Goal: Task Accomplishment & Management: Manage account settings

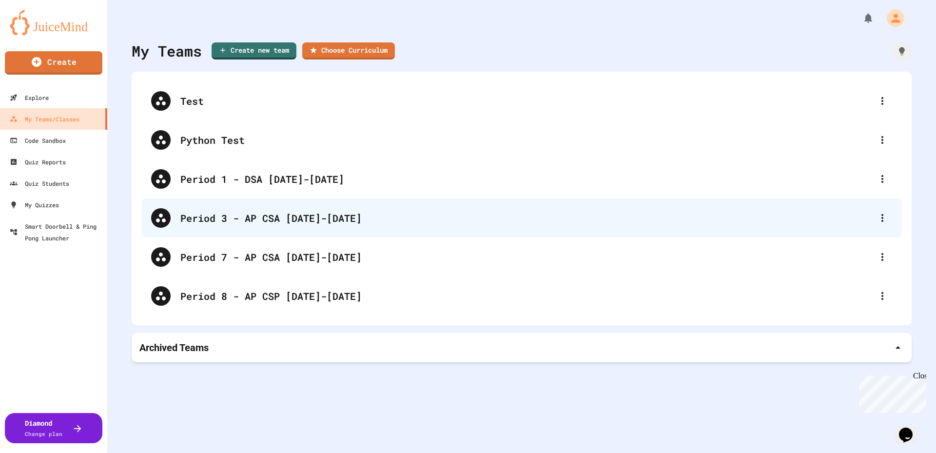
click at [314, 225] on div "Period 3 - AP CSA [DATE]-[DATE]" at bounding box center [521, 217] width 760 height 39
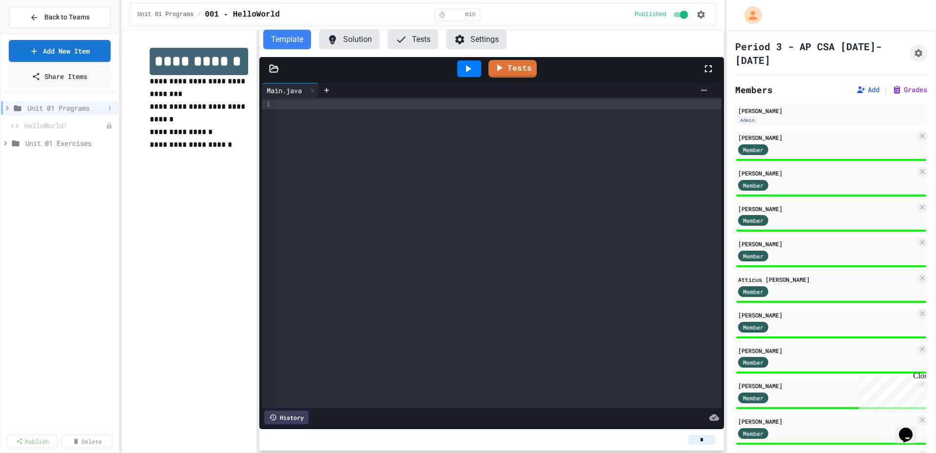
click at [8, 112] on icon at bounding box center [7, 108] width 9 height 9
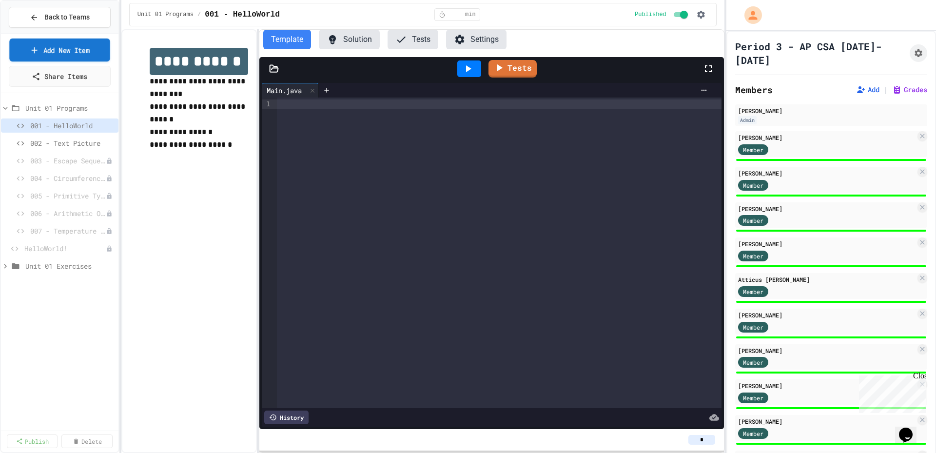
click at [86, 47] on link "Add New Item" at bounding box center [59, 49] width 100 height 23
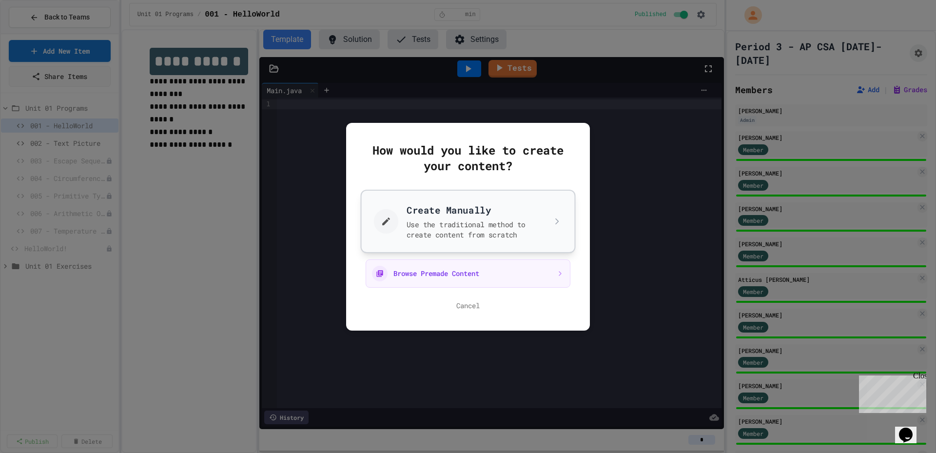
click at [443, 222] on button "Create Manually Use the traditional method to create content from scratch" at bounding box center [468, 220] width 215 height 63
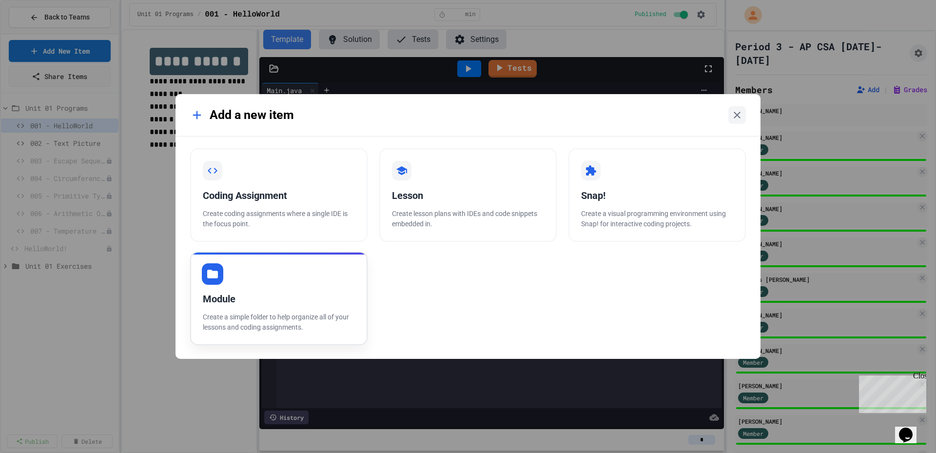
click at [321, 287] on div "Module Create a simple folder to help organize all of your lessons and coding a…" at bounding box center [278, 298] width 177 height 94
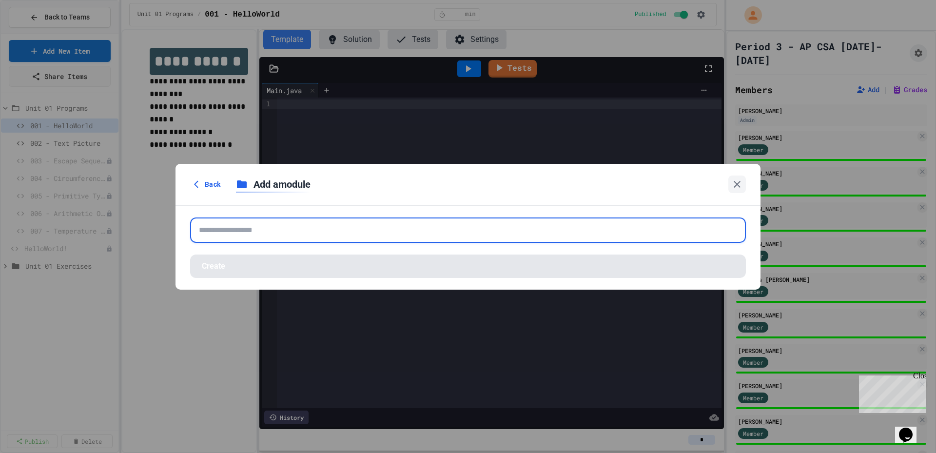
click at [349, 235] on input "text" at bounding box center [467, 229] width 555 height 25
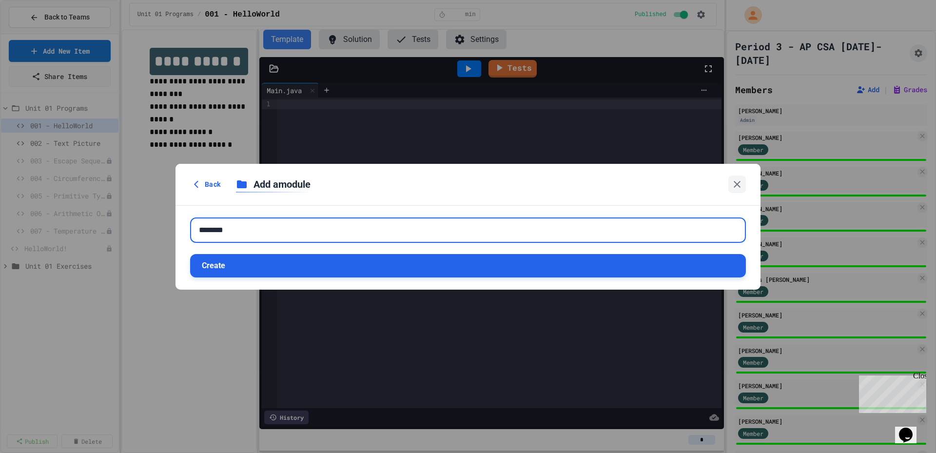
type input "********"
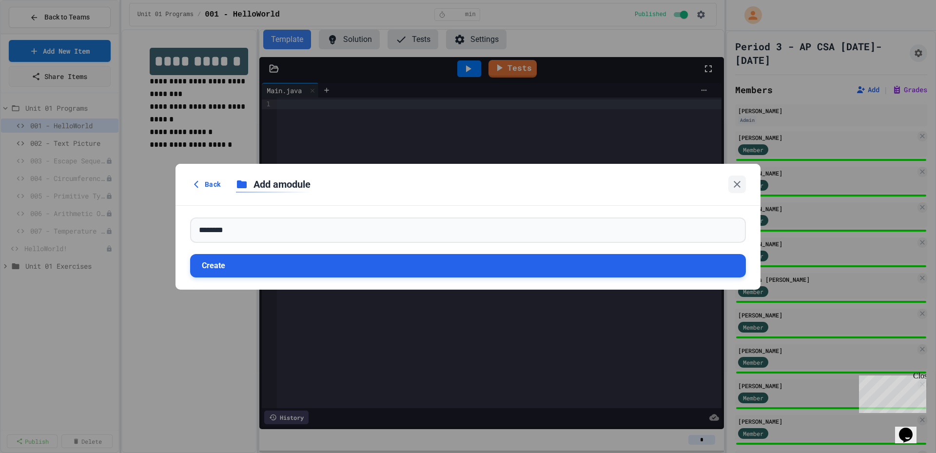
click at [341, 271] on button "Create" at bounding box center [467, 265] width 555 height 23
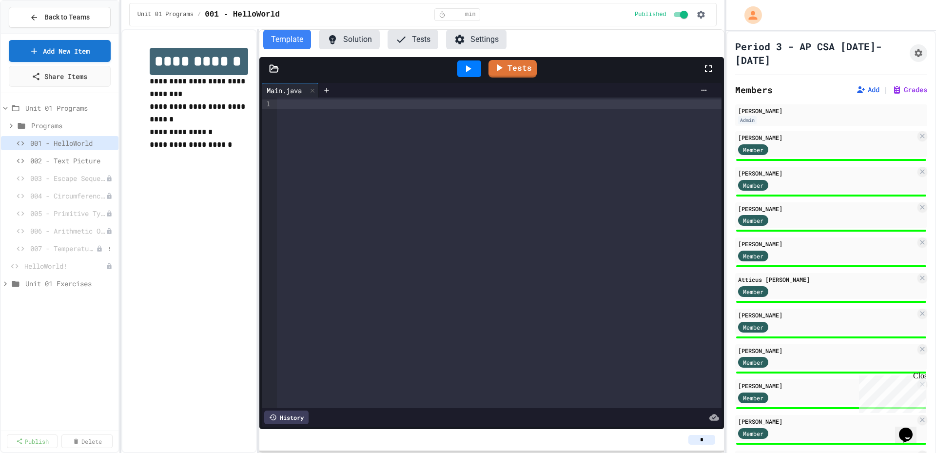
click at [77, 250] on span "007 - Temperature Converter" at bounding box center [63, 248] width 66 height 10
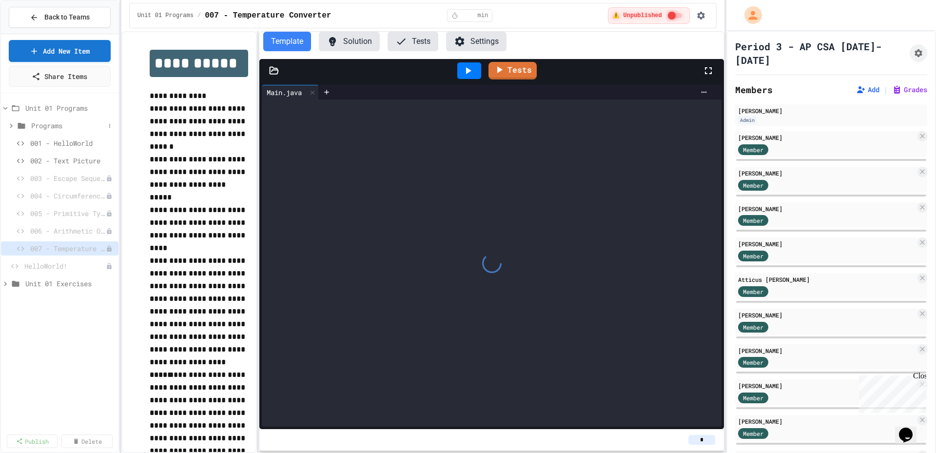
click at [11, 128] on icon at bounding box center [11, 125] width 9 height 9
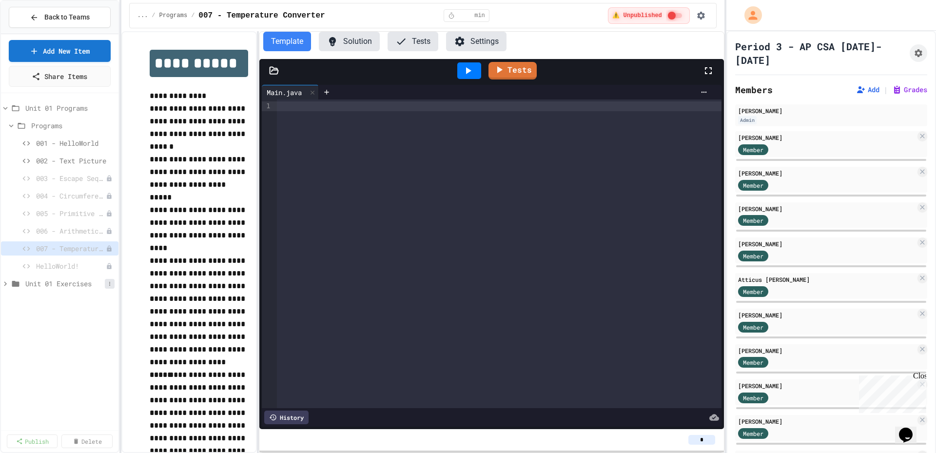
click at [107, 287] on button at bounding box center [110, 284] width 10 height 10
click at [79, 114] on div at bounding box center [468, 226] width 936 height 453
click at [110, 111] on icon at bounding box center [110, 108] width 6 height 6
click at [102, 141] on button "Rename" at bounding box center [85, 144] width 65 height 18
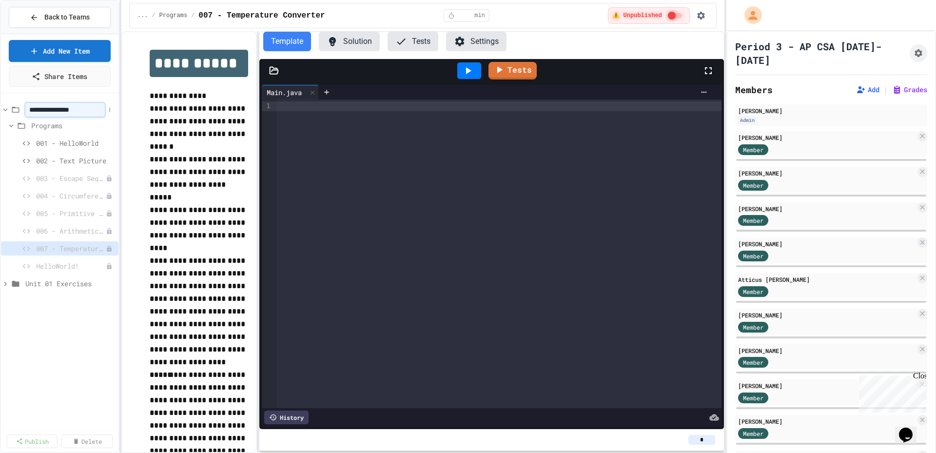
click at [97, 111] on input "**********" at bounding box center [64, 110] width 79 height 14
type input "*******"
click at [12, 125] on icon at bounding box center [11, 125] width 9 height 9
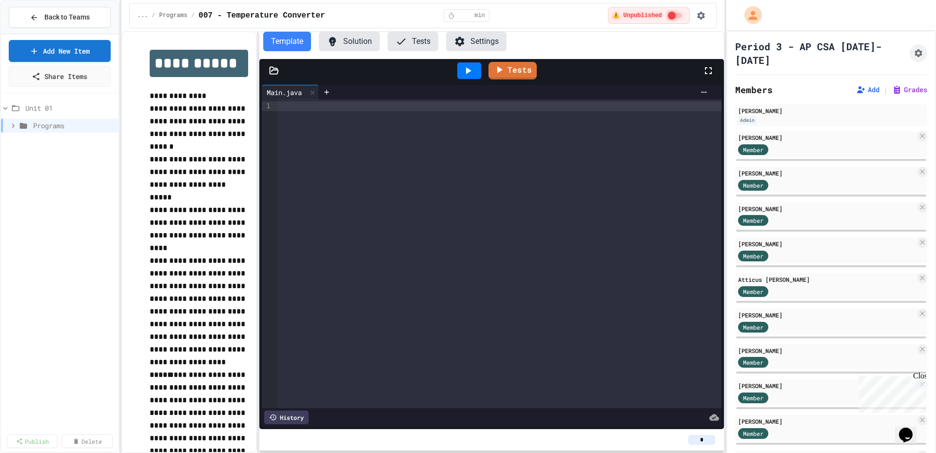
click at [12, 125] on icon at bounding box center [13, 125] width 9 height 9
click at [9, 126] on icon at bounding box center [11, 125] width 9 height 9
click at [14, 142] on icon at bounding box center [11, 143] width 9 height 9
click at [110, 139] on button at bounding box center [110, 143] width 10 height 10
click at [99, 179] on button "Rename" at bounding box center [85, 179] width 65 height 18
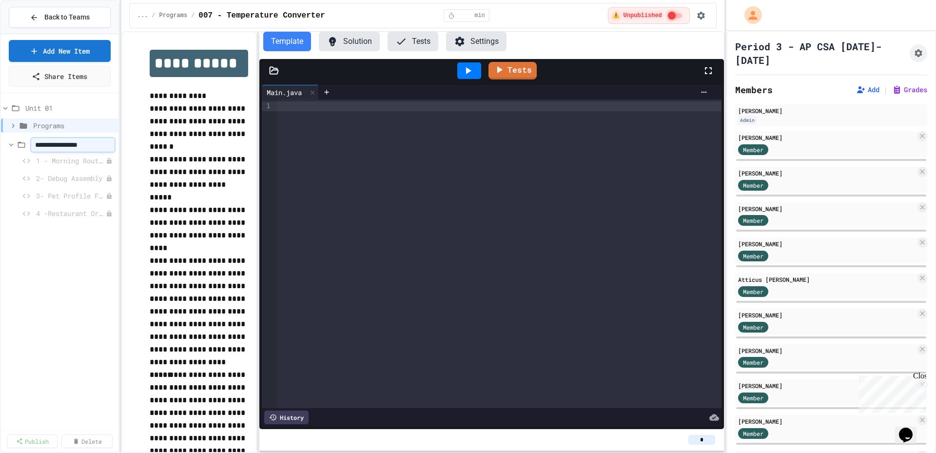
scroll to position [0, 7]
click at [62, 146] on input "**********" at bounding box center [69, 145] width 76 height 14
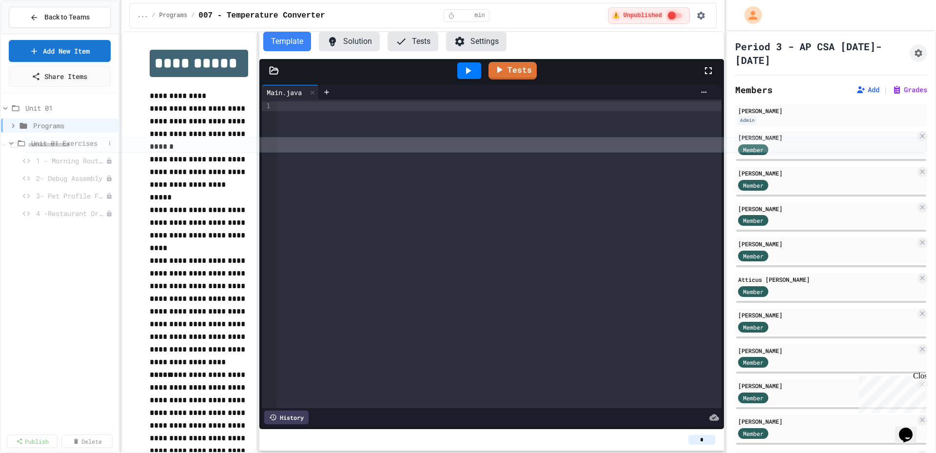
drag, startPoint x: 62, startPoint y: 146, endPoint x: 49, endPoint y: 147, distance: 13.2
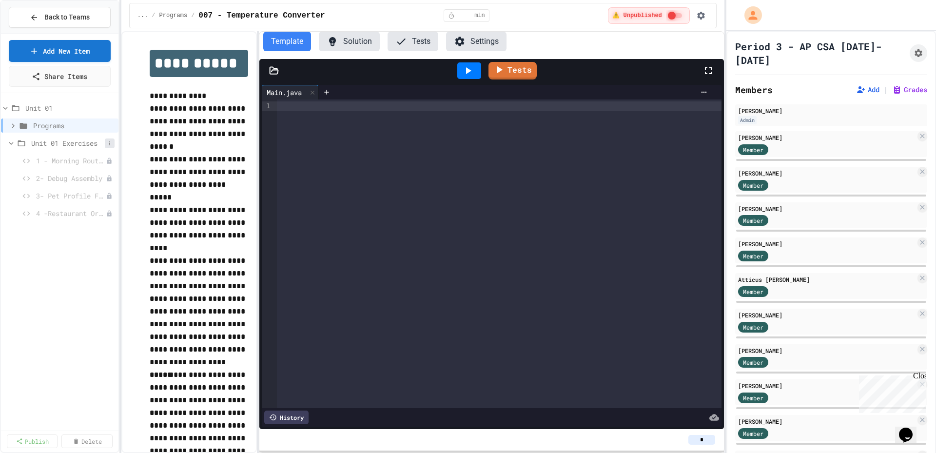
click at [109, 141] on icon at bounding box center [110, 143] width 6 height 6
click at [100, 176] on button "Rename" at bounding box center [85, 179] width 65 height 18
click at [59, 144] on input "**********" at bounding box center [69, 145] width 76 height 14
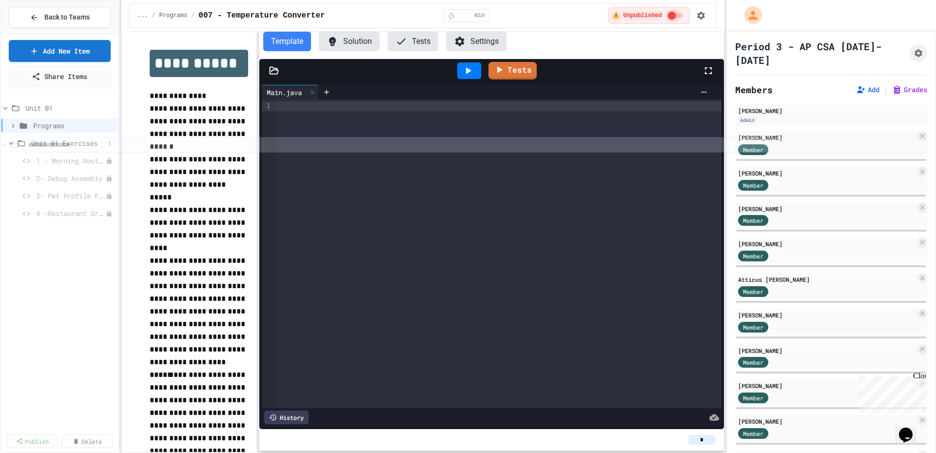
scroll to position [0, 0]
drag, startPoint x: 60, startPoint y: 144, endPoint x: 41, endPoint y: 143, distance: 19.0
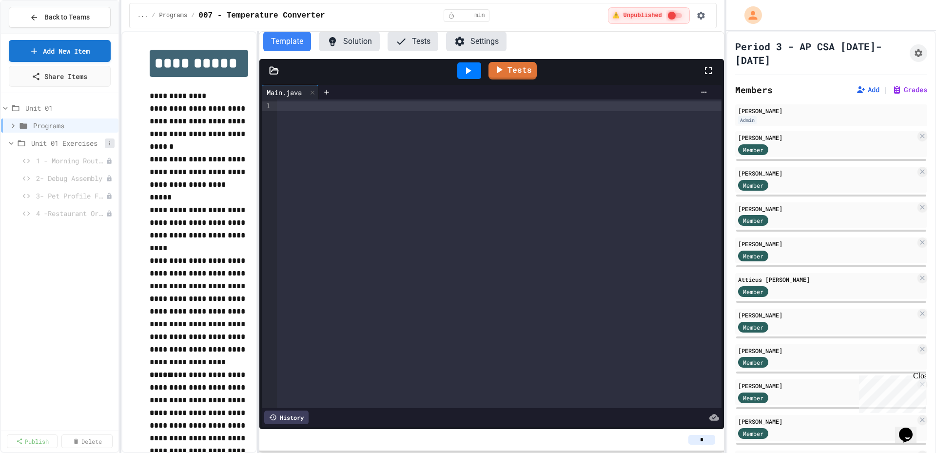
click at [112, 140] on icon at bounding box center [110, 143] width 6 height 6
click at [102, 174] on button "Rename" at bounding box center [85, 179] width 65 height 18
click at [62, 143] on input "**********" at bounding box center [69, 145] width 76 height 14
type input "*********"
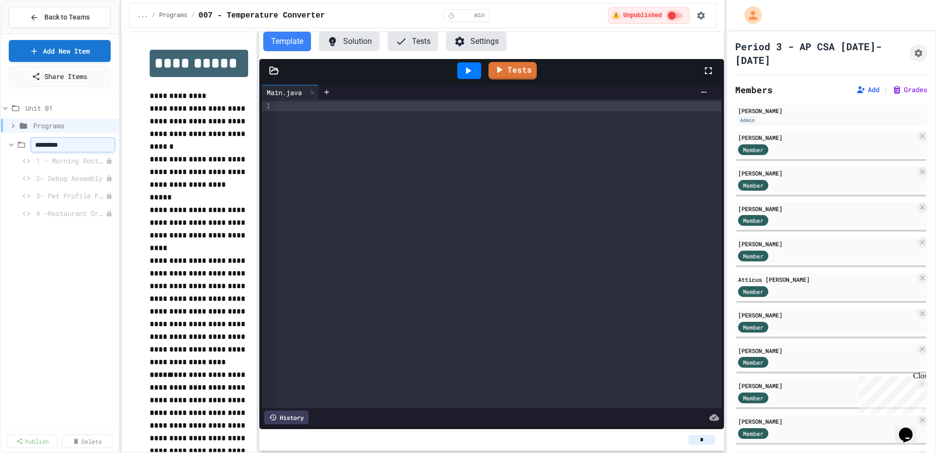
scroll to position [0, 0]
click at [109, 182] on button at bounding box center [110, 178] width 10 height 10
click at [110, 197] on button "Rename" at bounding box center [83, 197] width 61 height 18
click at [32, 183] on input "**********" at bounding box center [62, 180] width 76 height 14
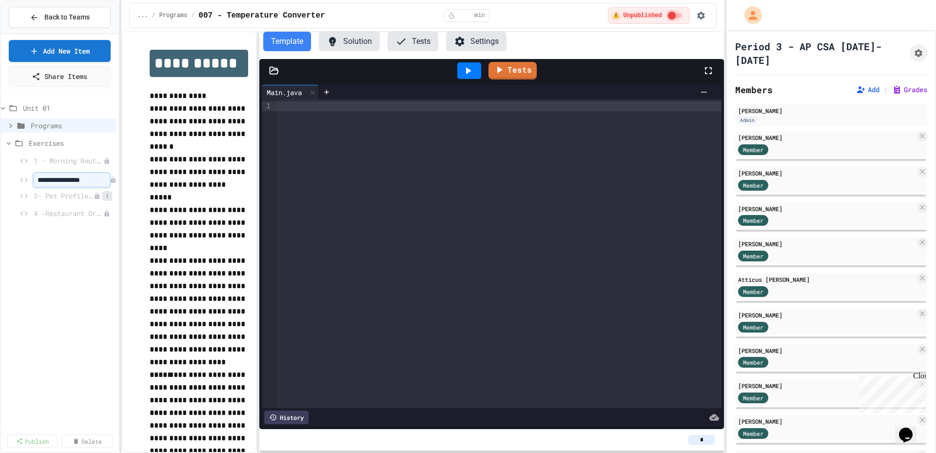
type input "**********"
click at [65, 291] on div "Unit 01 Programs Exercises 1 - Morning Routine Fix 2 - Debug Assembly 3- Pet Pr…" at bounding box center [59, 261] width 117 height 329
click at [60, 255] on div "Unit 01 Programs Exercises 1 - Morning Routine Fix 2 - Debug Assembly 3- Pet Pr…" at bounding box center [59, 261] width 117 height 329
click at [10, 144] on icon at bounding box center [11, 143] width 9 height 9
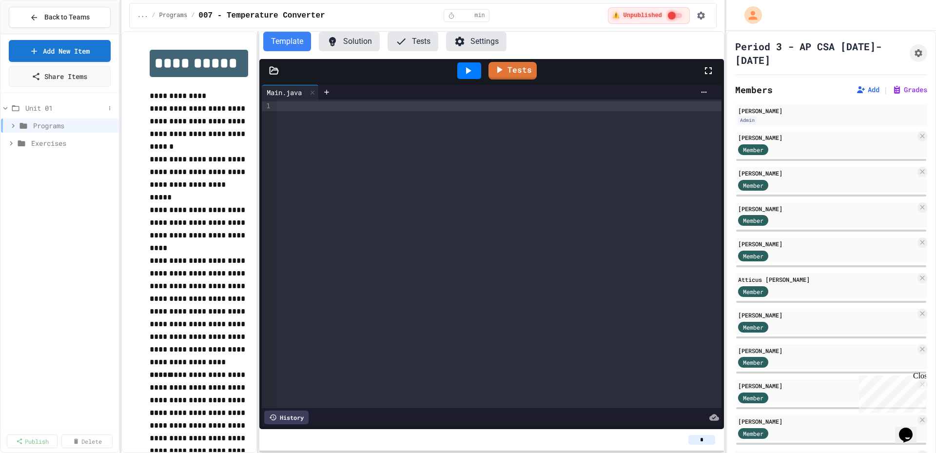
click at [5, 107] on icon at bounding box center [5, 108] width 9 height 9
click at [5, 107] on icon at bounding box center [7, 108] width 9 height 9
click at [10, 145] on icon at bounding box center [11, 143] width 3 height 4
click at [10, 145] on icon at bounding box center [11, 143] width 9 height 9
click at [14, 124] on icon at bounding box center [13, 125] width 9 height 9
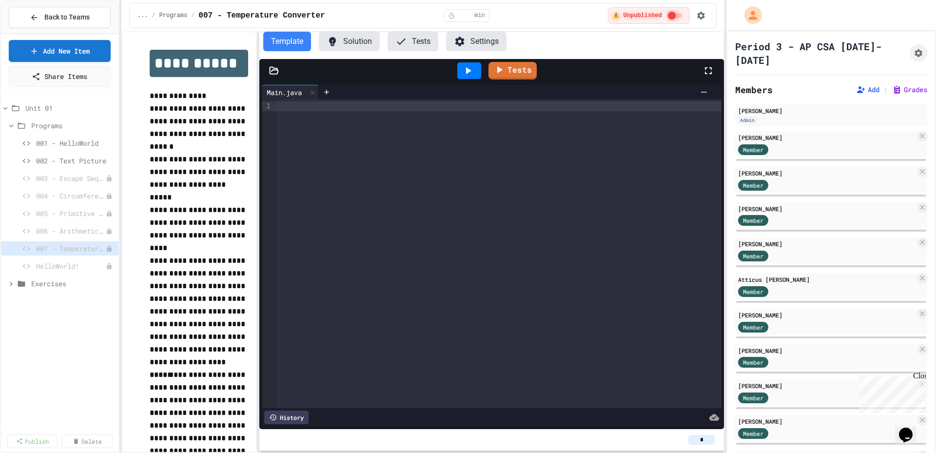
click at [14, 124] on icon at bounding box center [11, 125] width 9 height 9
click at [42, 138] on span "Exercises" at bounding box center [68, 143] width 74 height 10
click at [42, 138] on span "Exercises" at bounding box center [72, 143] width 83 height 10
click at [42, 112] on span "Unit 01" at bounding box center [64, 108] width 79 height 10
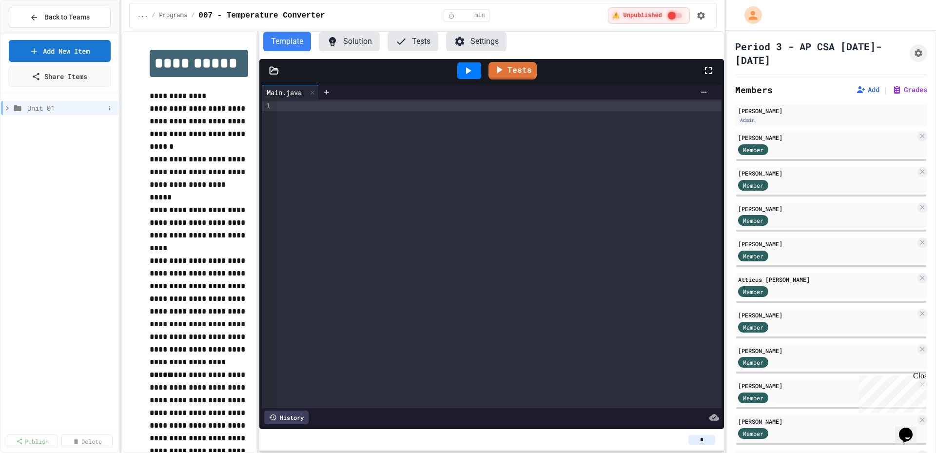
click at [41, 112] on span "Unit 01" at bounding box center [65, 108] width 77 height 10
click at [49, 184] on div "Unit 01 Programs Exercises" at bounding box center [59, 261] width 117 height 329
click at [51, 145] on span "Exercises" at bounding box center [68, 143] width 74 height 10
click at [51, 145] on span "Exercises" at bounding box center [72, 143] width 83 height 10
click at [89, 76] on link "Share Items" at bounding box center [60, 75] width 100 height 22
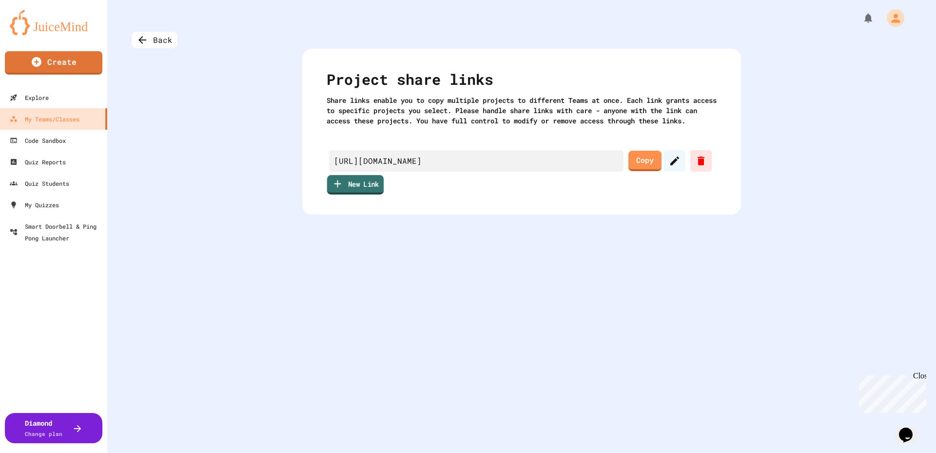
click at [339, 194] on link "New Link" at bounding box center [355, 184] width 57 height 19
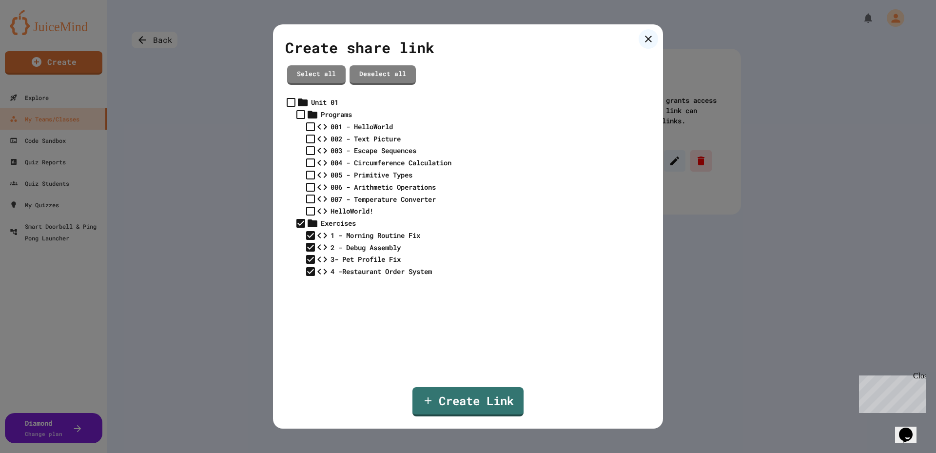
scroll to position [24, 0]
click at [478, 398] on link "Create Link" at bounding box center [467, 400] width 107 height 31
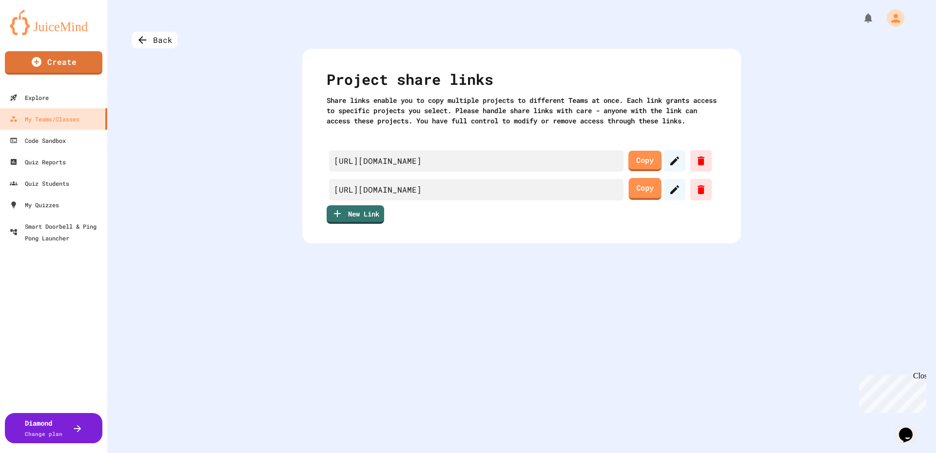
click at [642, 200] on link "Copy" at bounding box center [644, 189] width 33 height 22
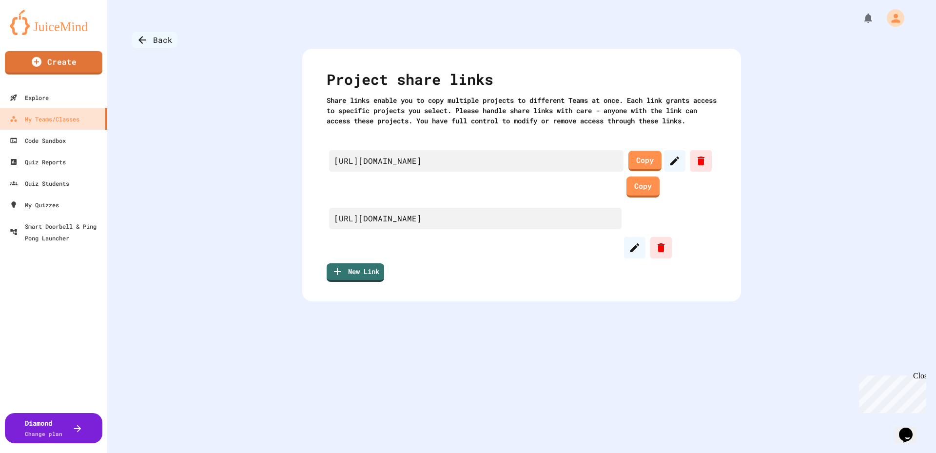
click at [153, 43] on div "Back" at bounding box center [155, 40] width 46 height 17
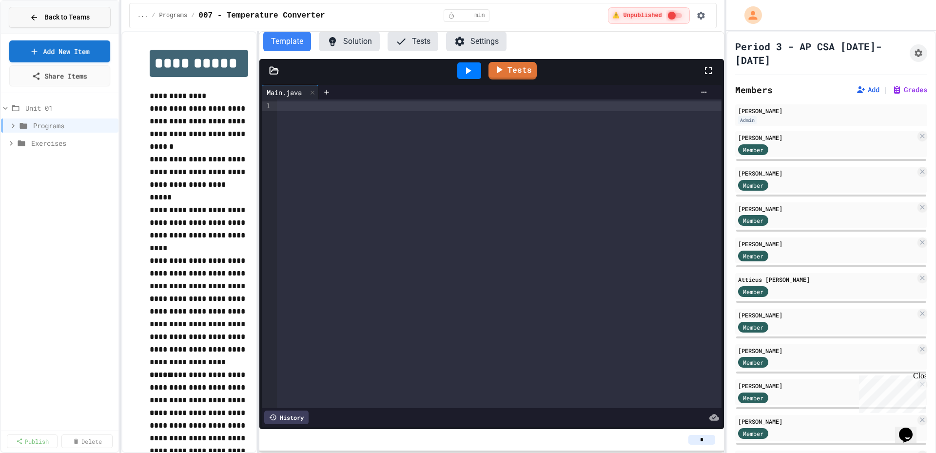
click at [72, 25] on button "Back to Teams" at bounding box center [60, 17] width 102 height 21
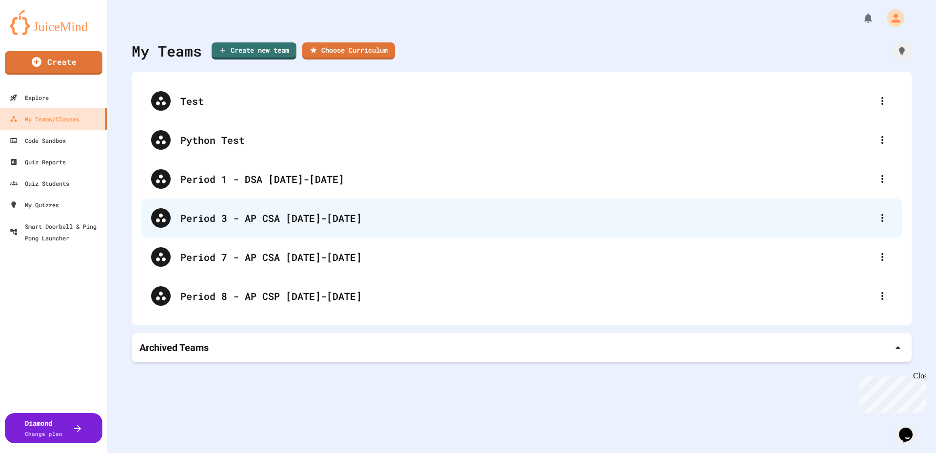
click at [384, 227] on div "Period 3 - AP CSA [DATE]-[DATE]" at bounding box center [521, 217] width 760 height 39
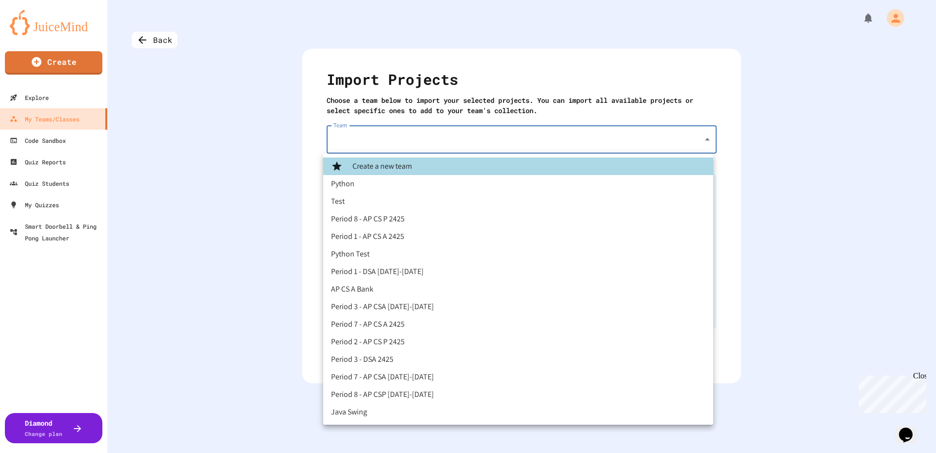
click at [392, 136] on body "We are updating our servers at 7PM EST on 3/11/2025. JuiceMind should continue …" at bounding box center [468, 226] width 936 height 453
click at [409, 379] on li "Period 7 - AP CSA [DATE]-[DATE]" at bounding box center [518, 377] width 390 height 18
type input "**********"
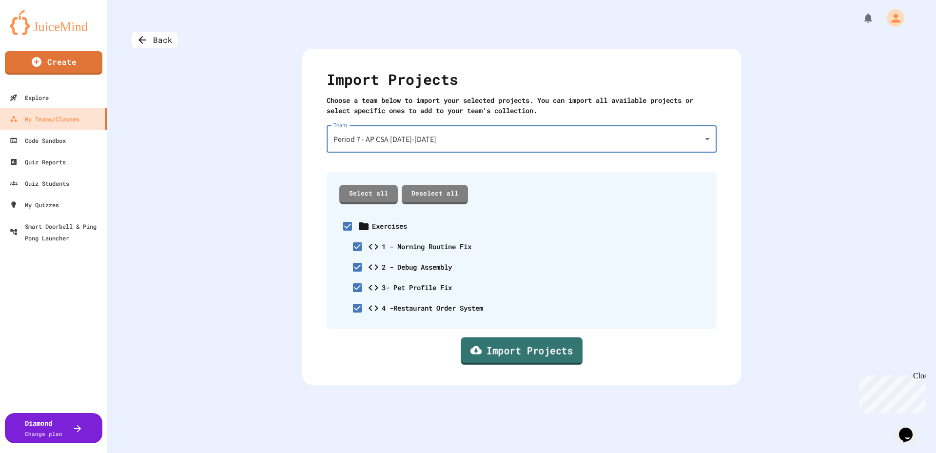
click at [516, 350] on link "Import Projects" at bounding box center [521, 351] width 122 height 28
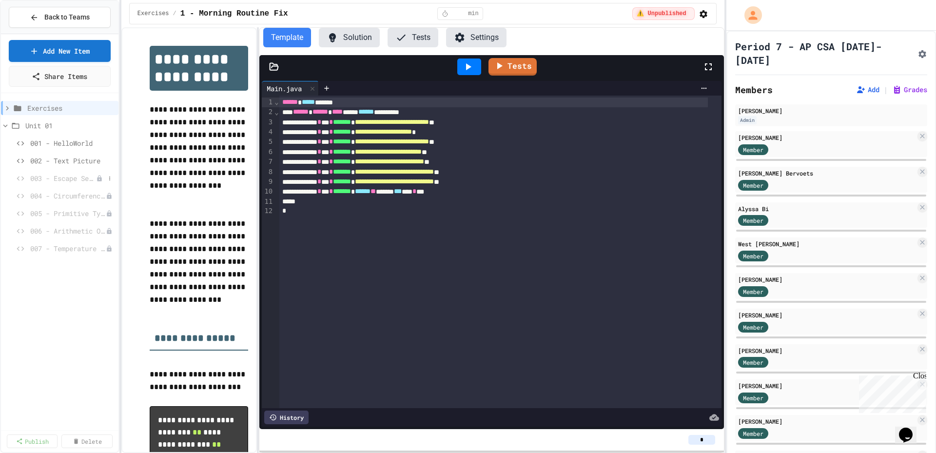
click at [83, 179] on span "003 - Escape Sequences" at bounding box center [63, 178] width 66 height 10
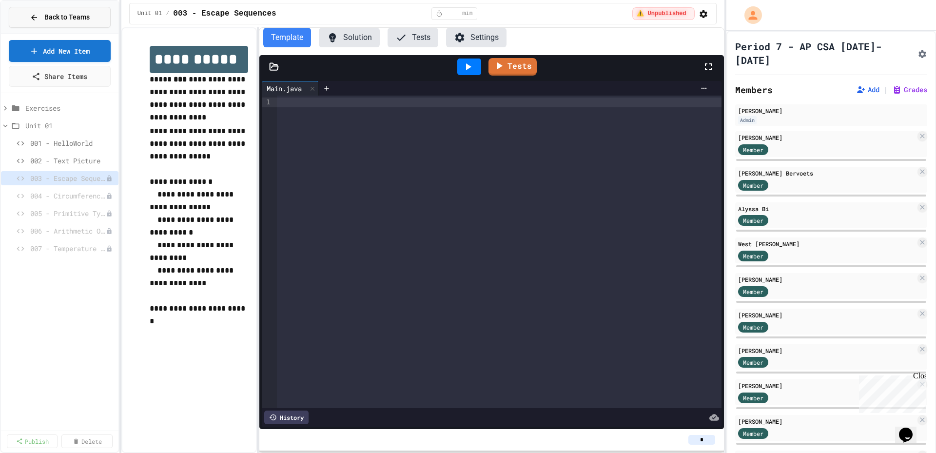
click at [52, 12] on span "Back to Teams" at bounding box center [66, 17] width 45 height 10
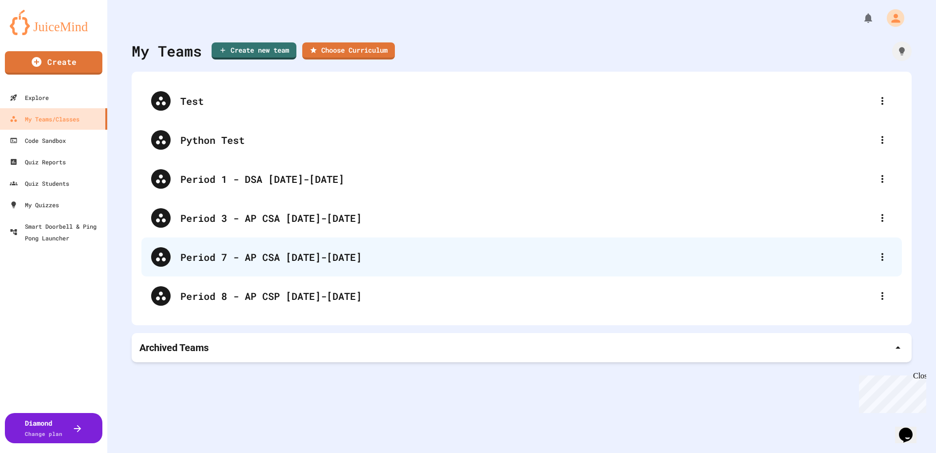
click at [307, 259] on div "Period 7 - AP CSA [DATE]-[DATE]" at bounding box center [526, 256] width 692 height 15
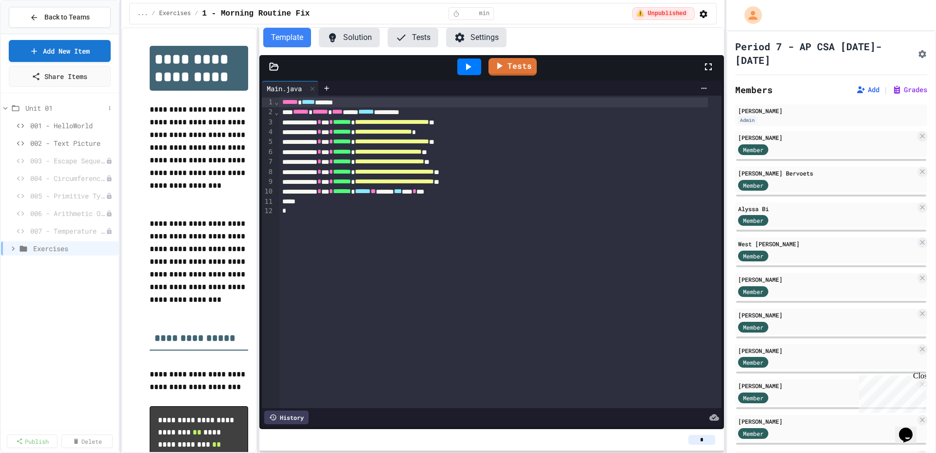
click at [50, 109] on span "Unit 01" at bounding box center [64, 108] width 79 height 10
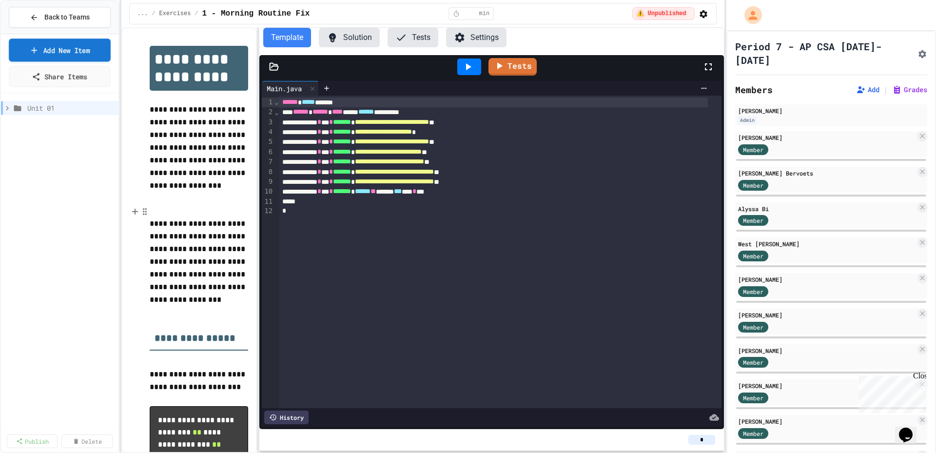
click at [82, 50] on link "Add New Item" at bounding box center [60, 49] width 102 height 23
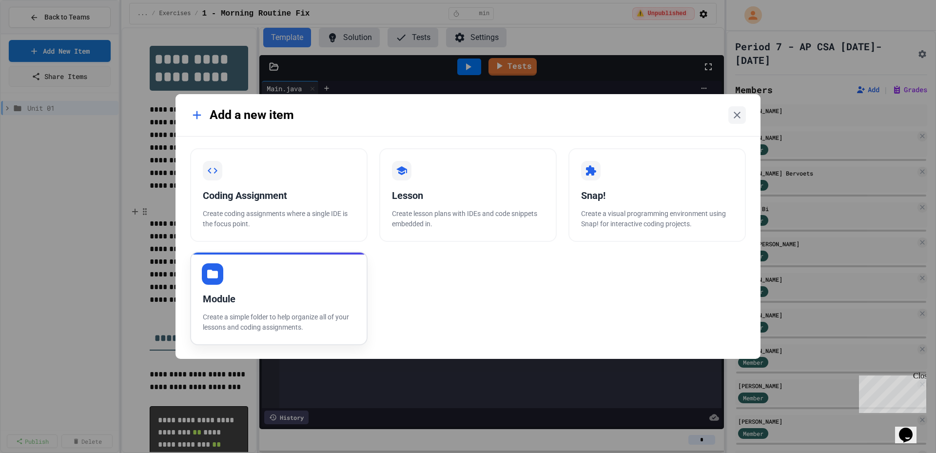
click at [302, 293] on div "Module" at bounding box center [279, 298] width 152 height 15
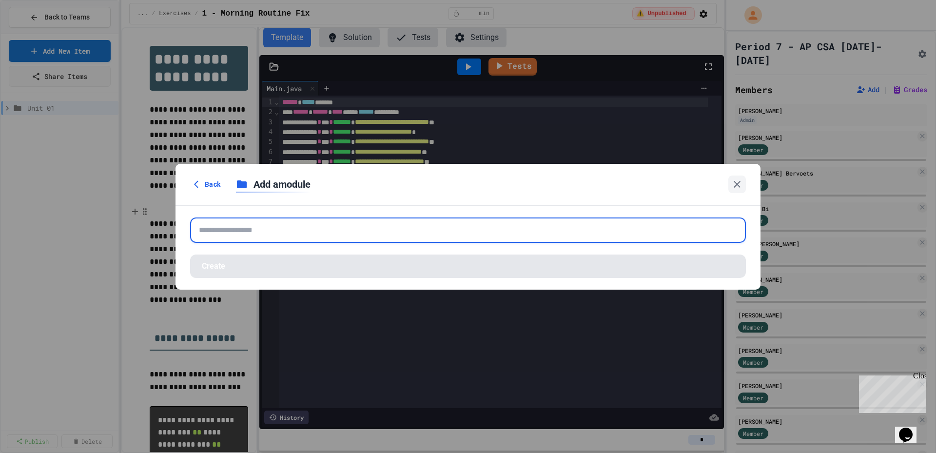
click at [348, 230] on input "text" at bounding box center [467, 229] width 555 height 25
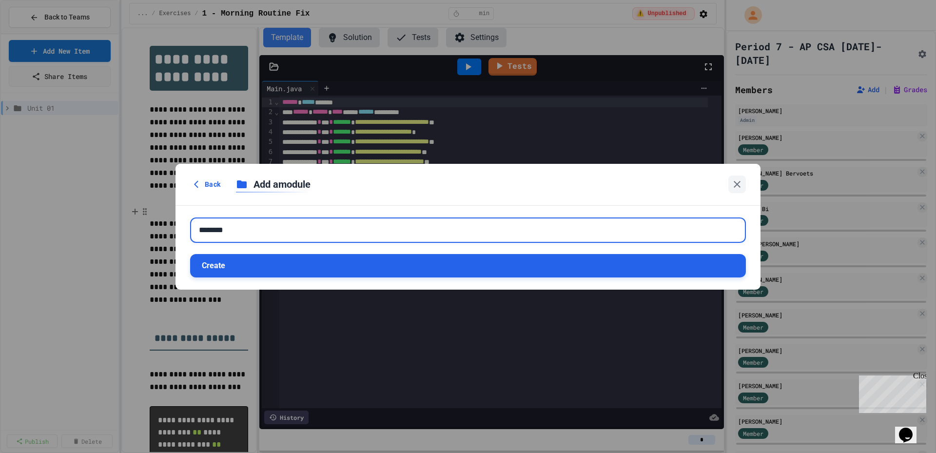
type input "********"
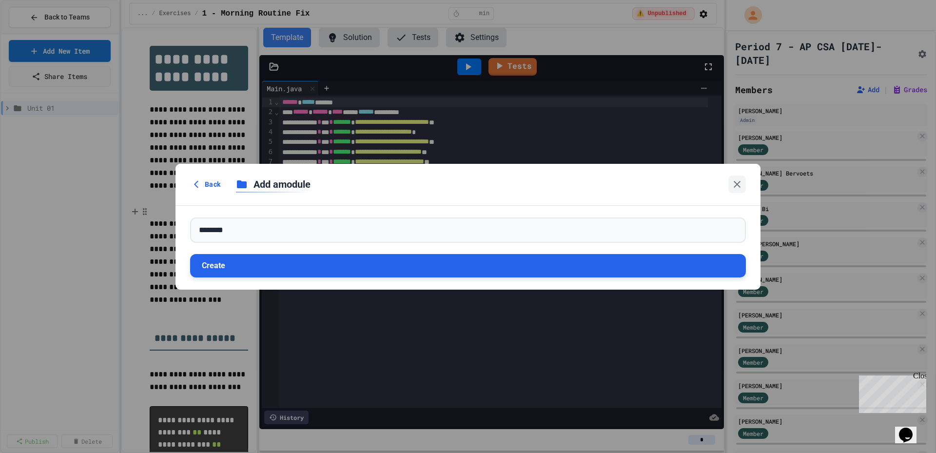
click at [349, 264] on button "Create" at bounding box center [467, 265] width 555 height 23
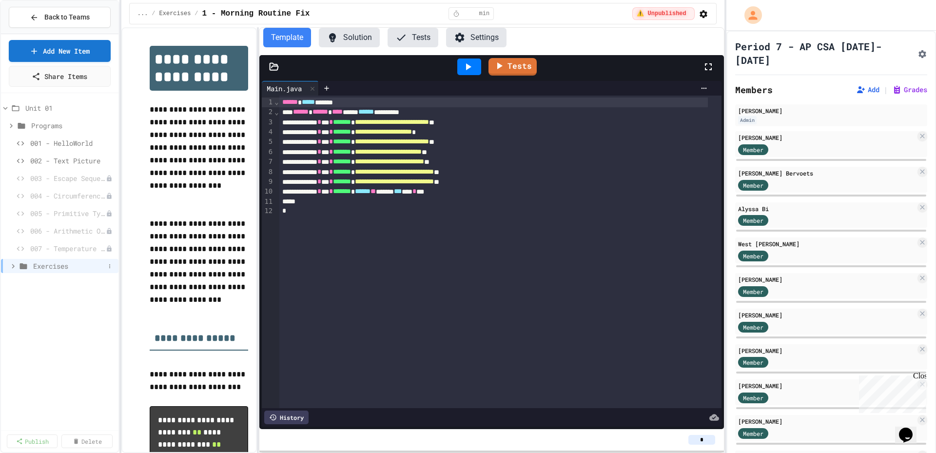
click at [16, 267] on icon at bounding box center [13, 266] width 9 height 9
click at [13, 264] on icon at bounding box center [11, 266] width 9 height 9
click at [13, 124] on icon at bounding box center [11, 125] width 9 height 9
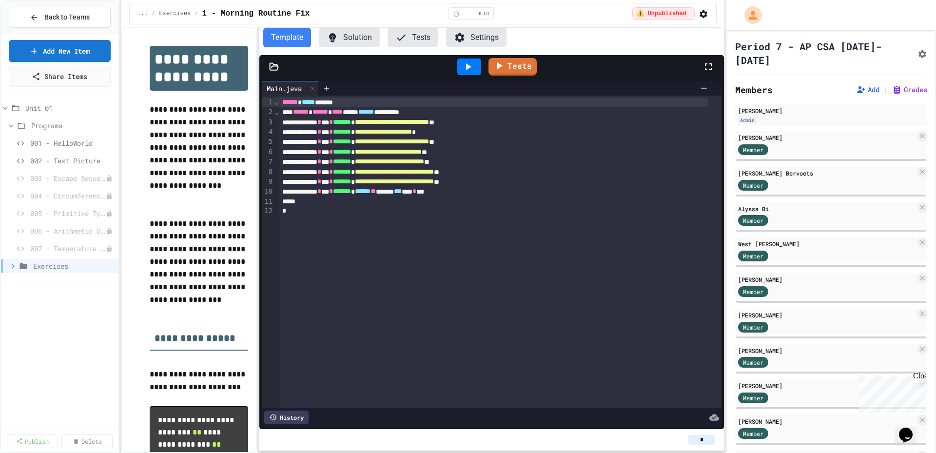
click at [13, 124] on icon at bounding box center [11, 125] width 9 height 9
click at [10, 124] on icon at bounding box center [11, 125] width 9 height 9
